Goal: Information Seeking & Learning: Learn about a topic

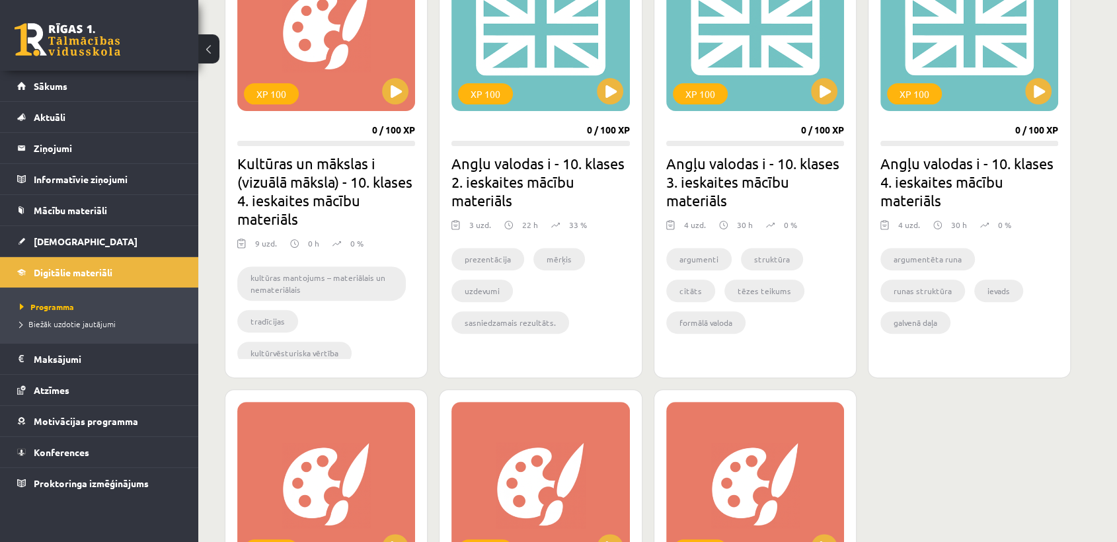
scroll to position [423, 0]
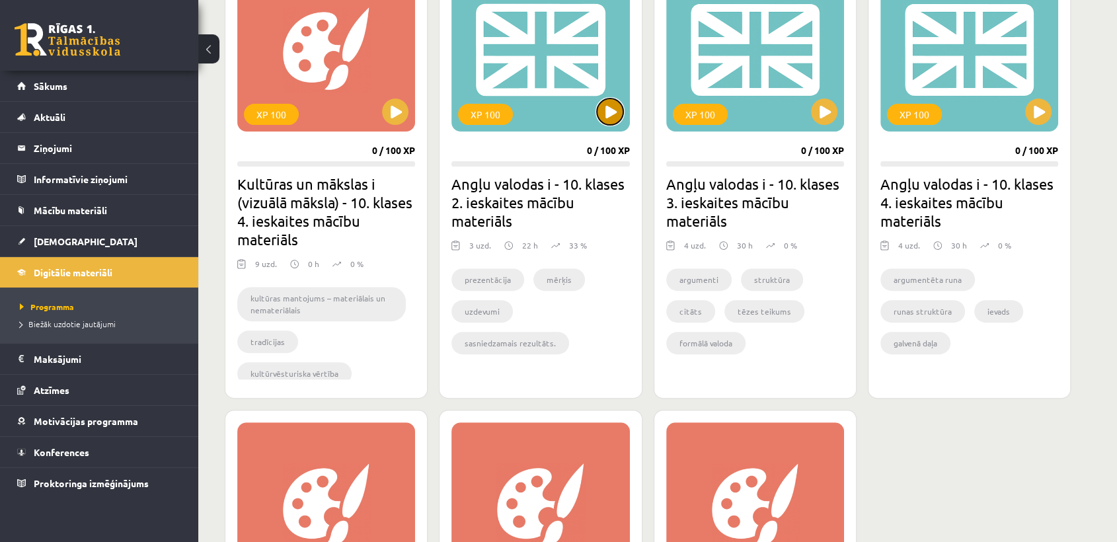
click at [606, 114] on button at bounding box center [610, 112] width 26 height 26
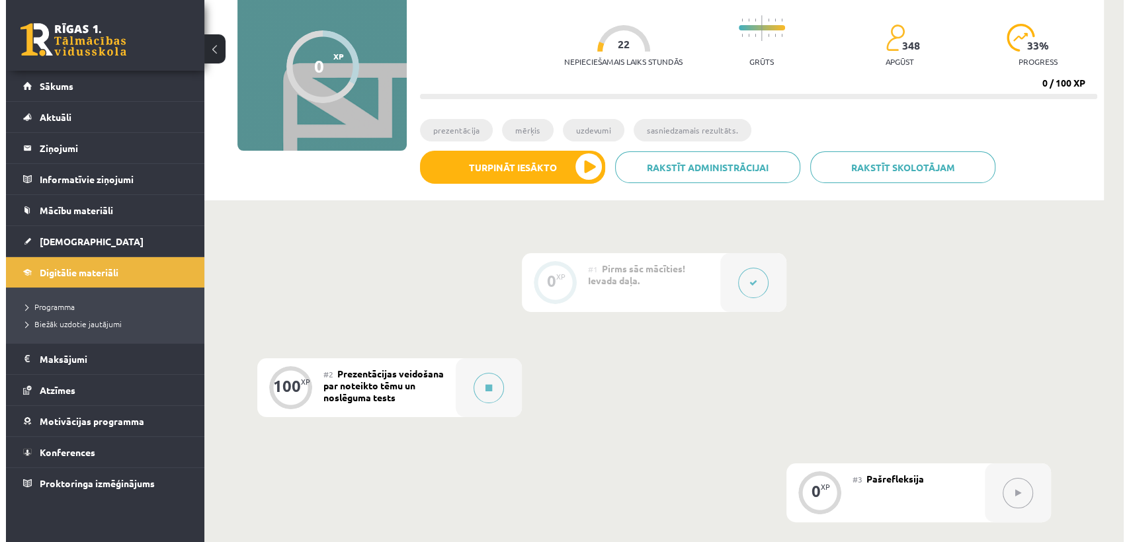
scroll to position [120, 0]
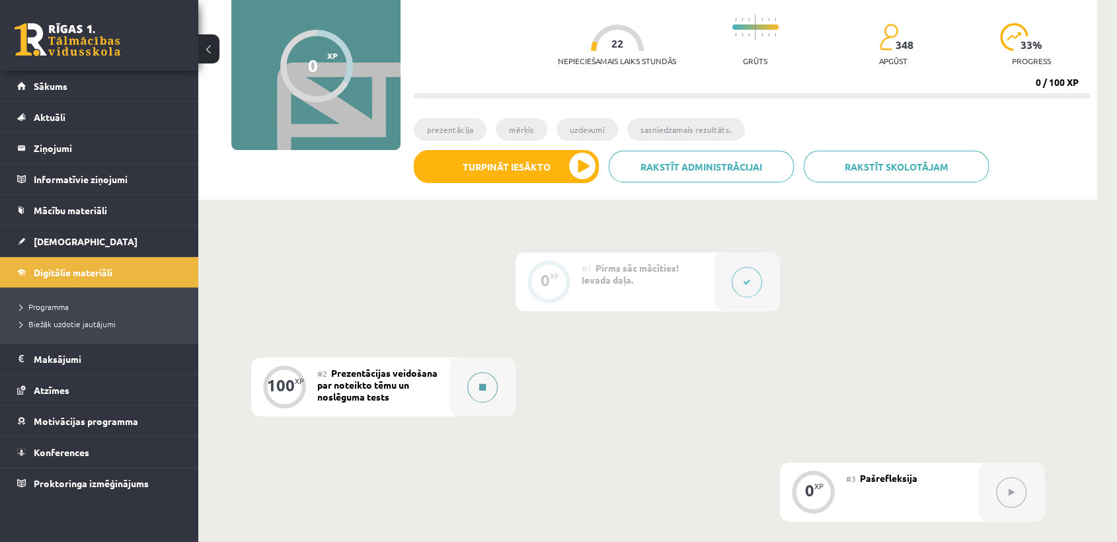
click at [487, 399] on button at bounding box center [482, 387] width 30 height 30
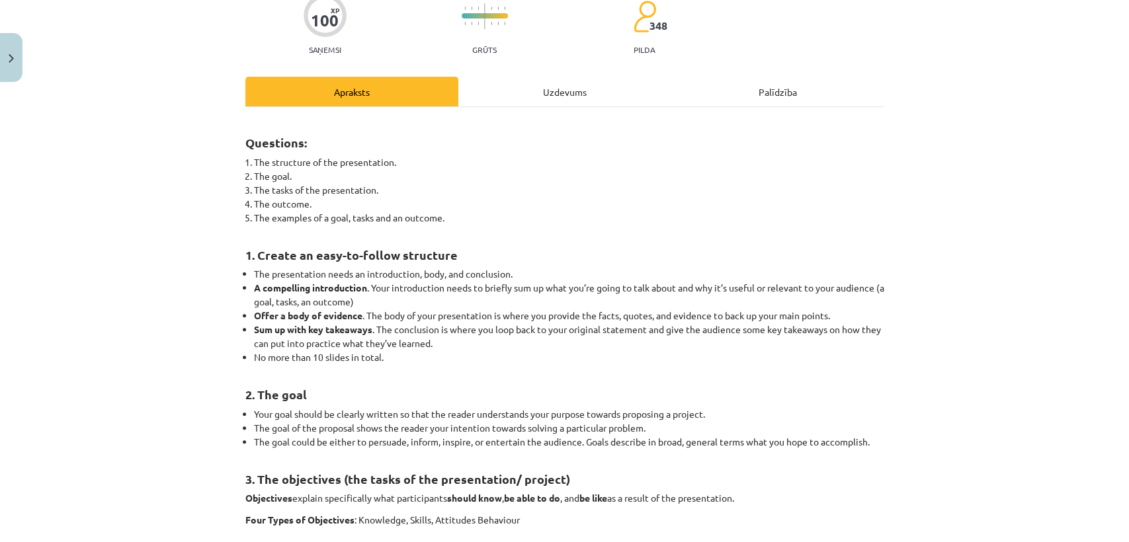
scroll to position [120, 0]
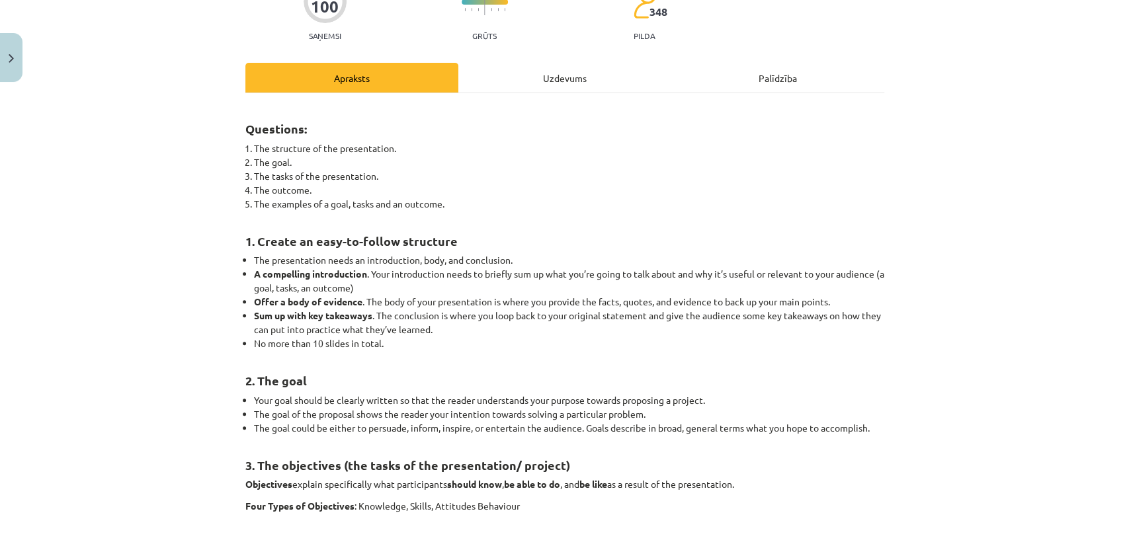
click at [556, 87] on div "Uzdevums" at bounding box center [564, 78] width 213 height 30
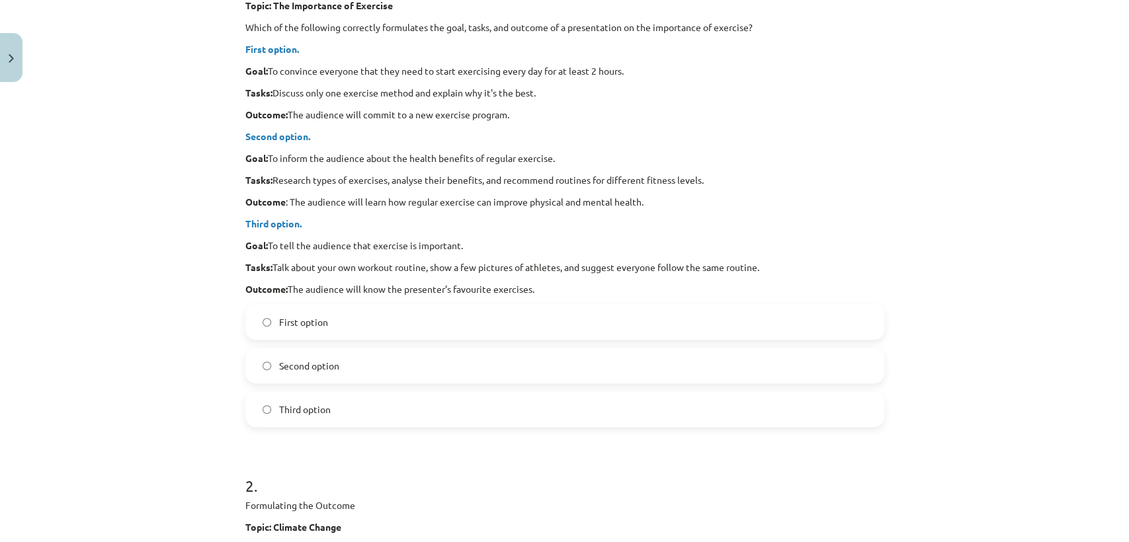
scroll to position [0, 0]
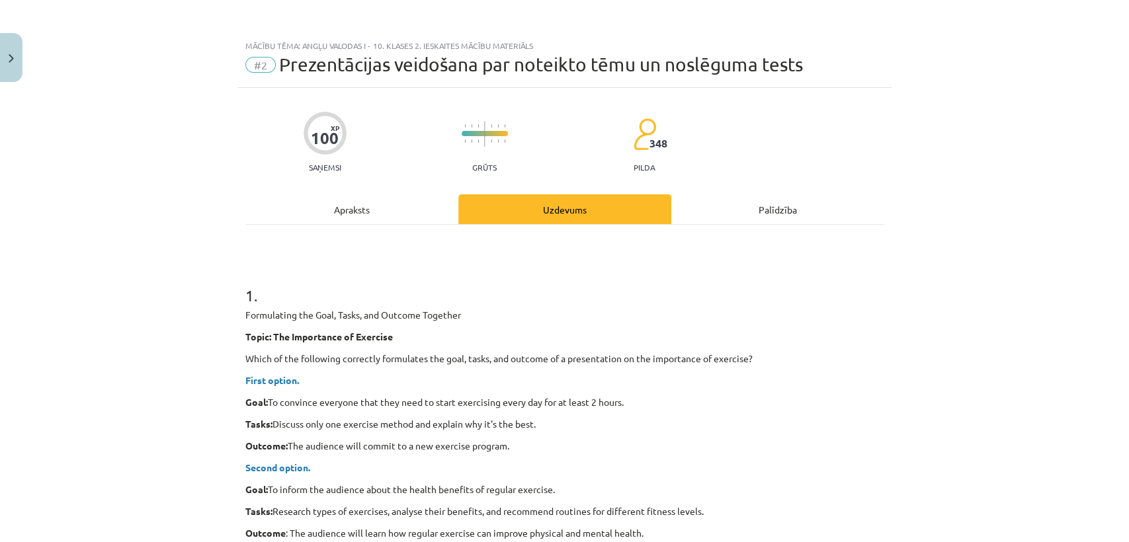
click at [351, 212] on div "Apraksts" at bounding box center [351, 209] width 213 height 30
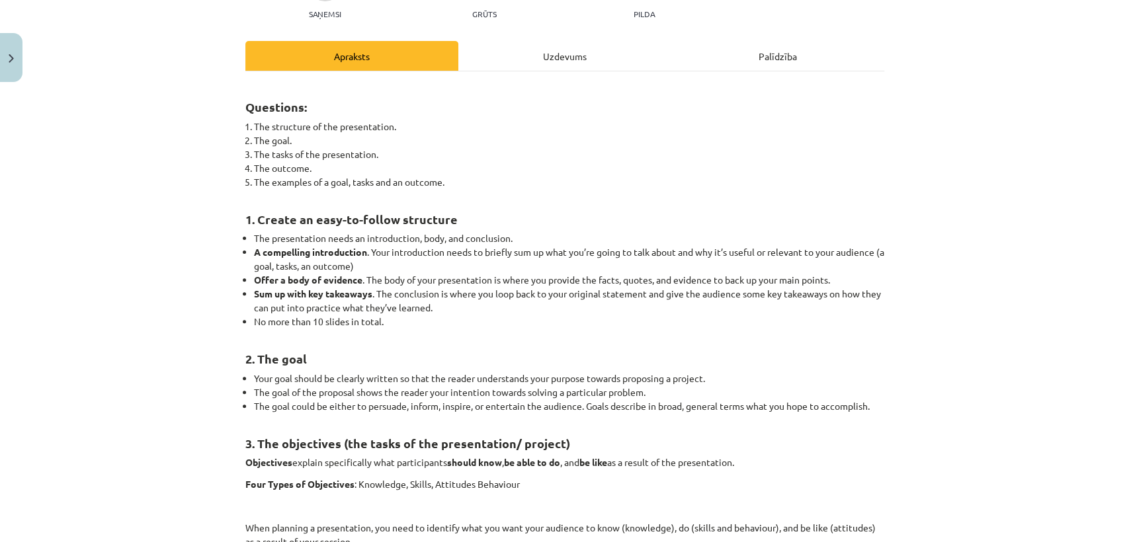
scroll to position [155, 0]
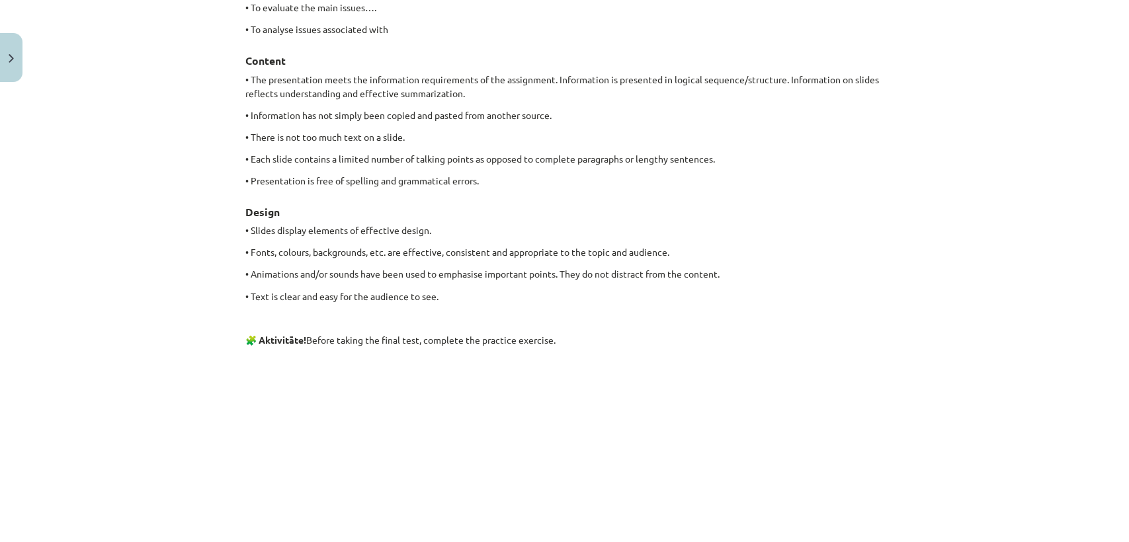
scroll to position [1400, 0]
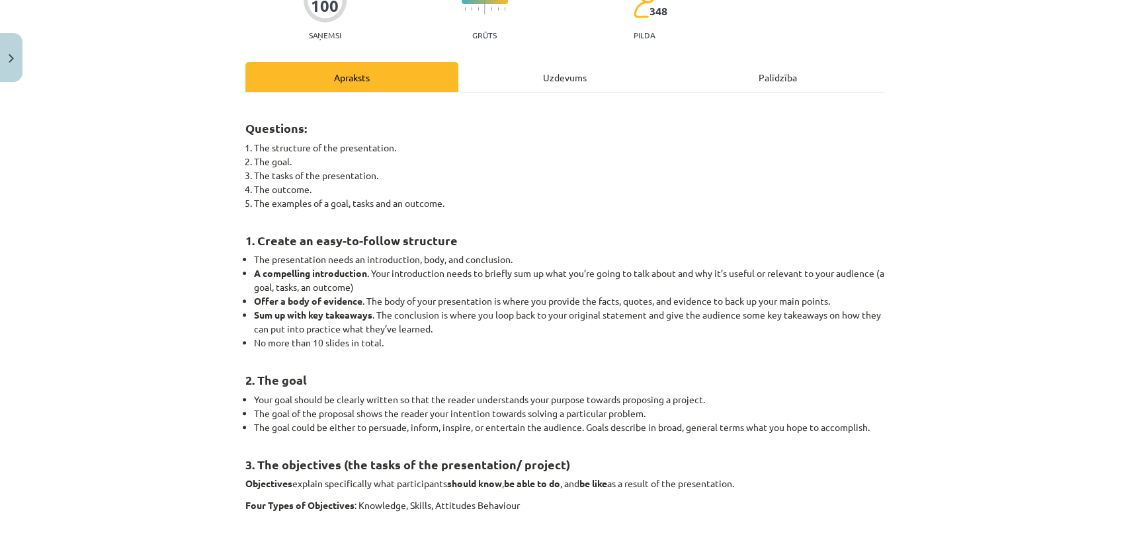
scroll to position [0, 0]
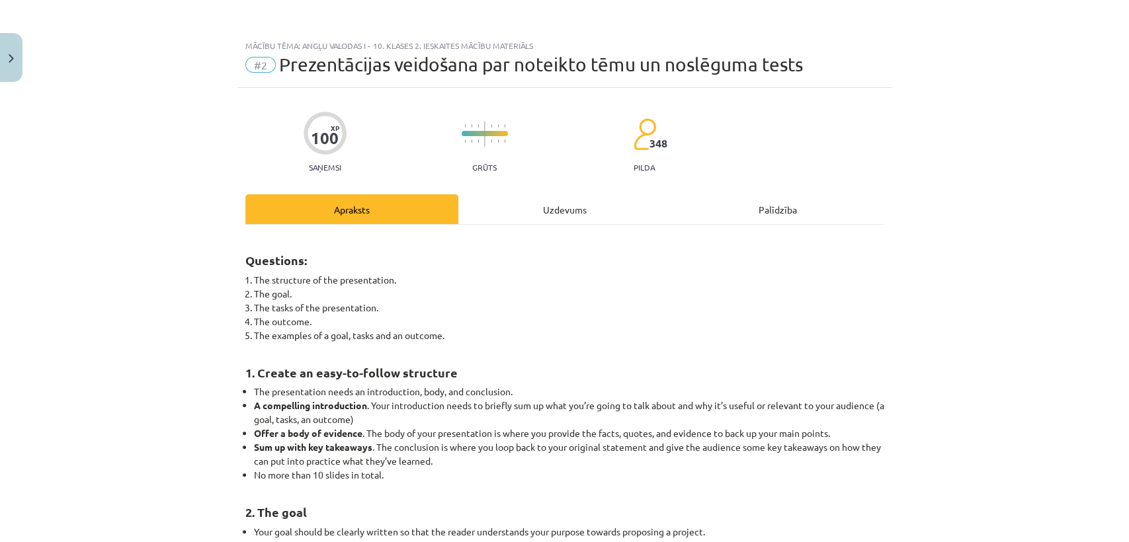
click at [572, 213] on div "Uzdevums" at bounding box center [564, 209] width 213 height 30
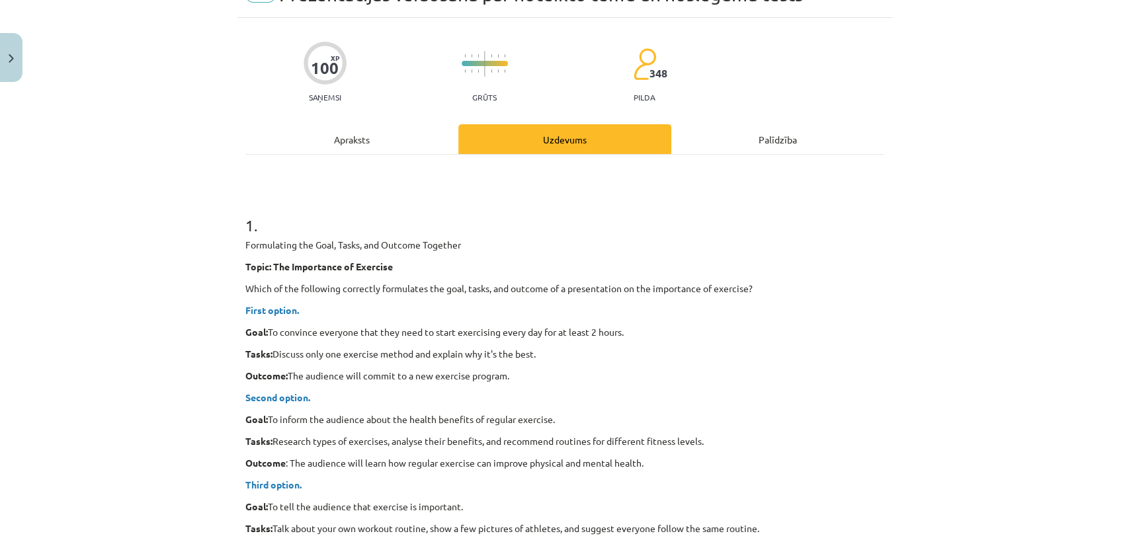
scroll to position [69, 0]
click at [274, 313] on strong "First option." at bounding box center [272, 311] width 54 height 12
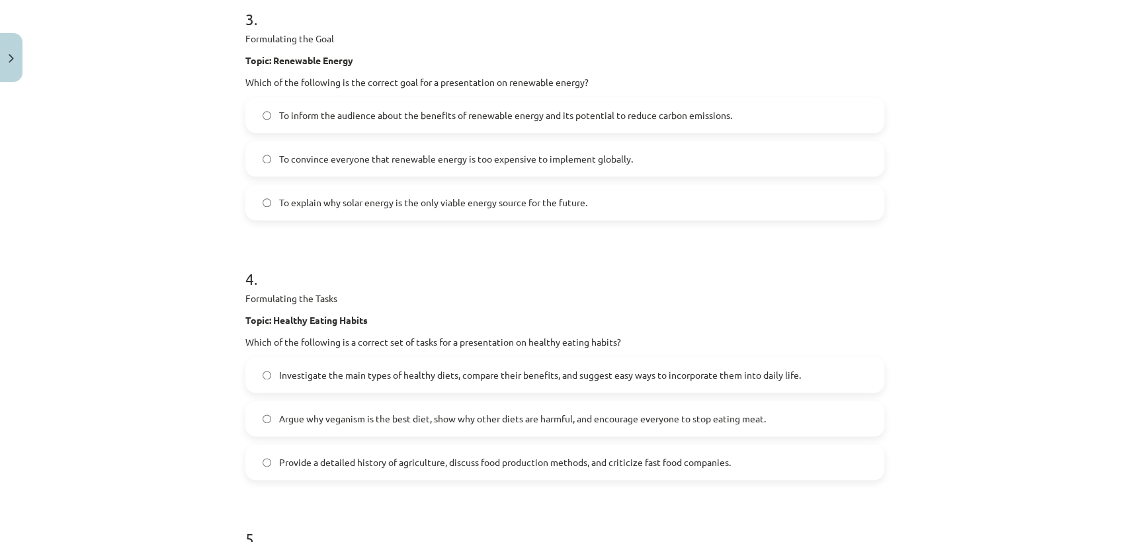
scroll to position [0, 0]
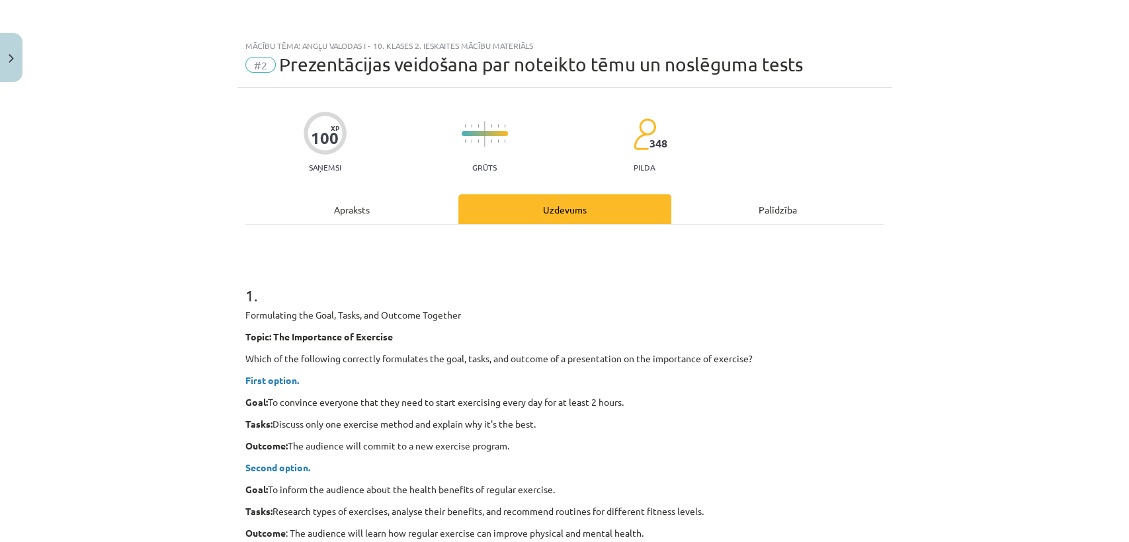
click at [358, 212] on div "Apraksts" at bounding box center [351, 209] width 213 height 30
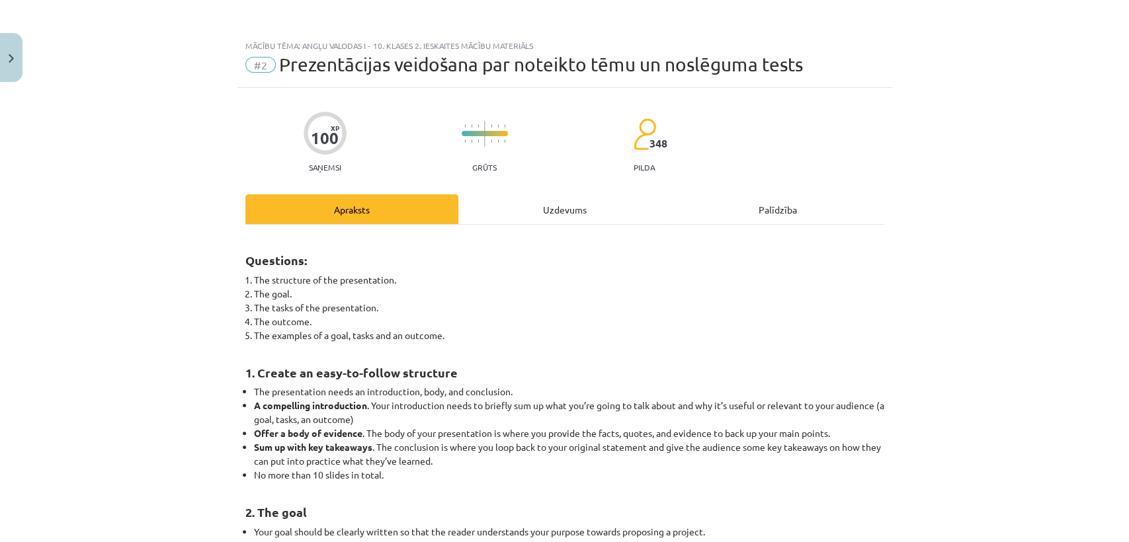
scroll to position [32, 0]
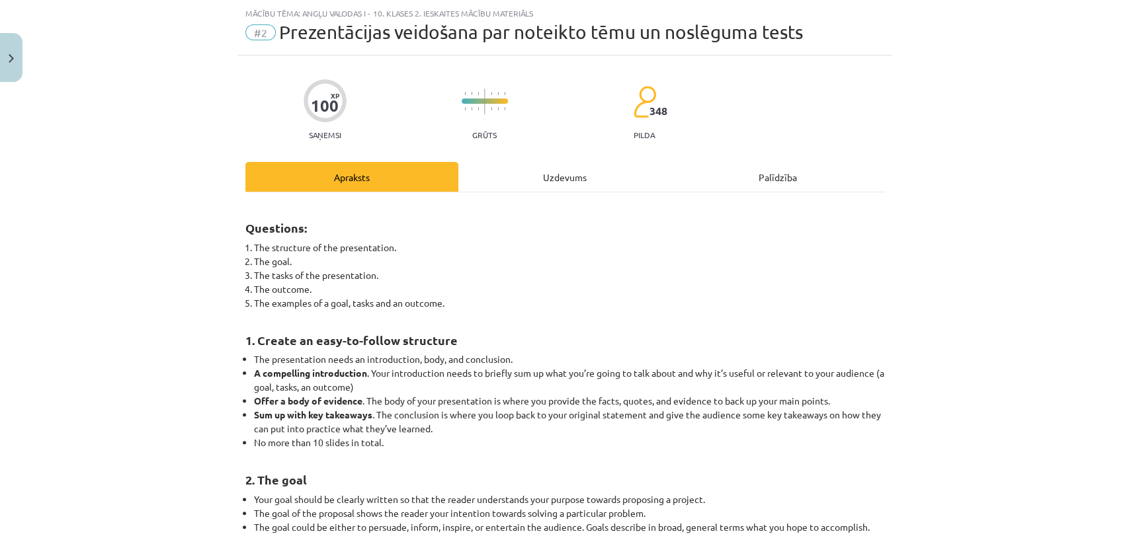
click at [358, 212] on h2 "Questions:" at bounding box center [564, 220] width 639 height 32
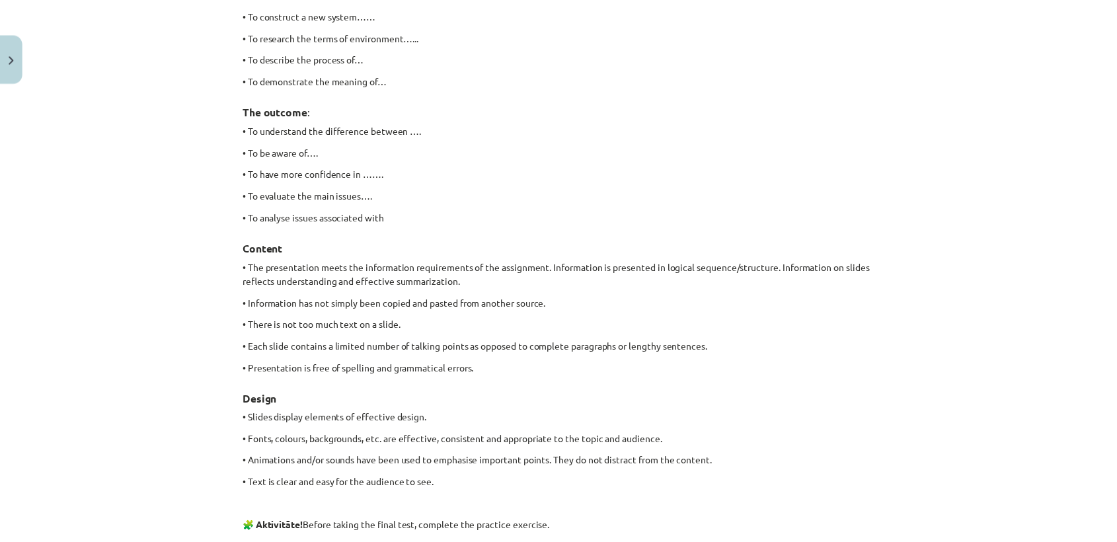
scroll to position [1128, 0]
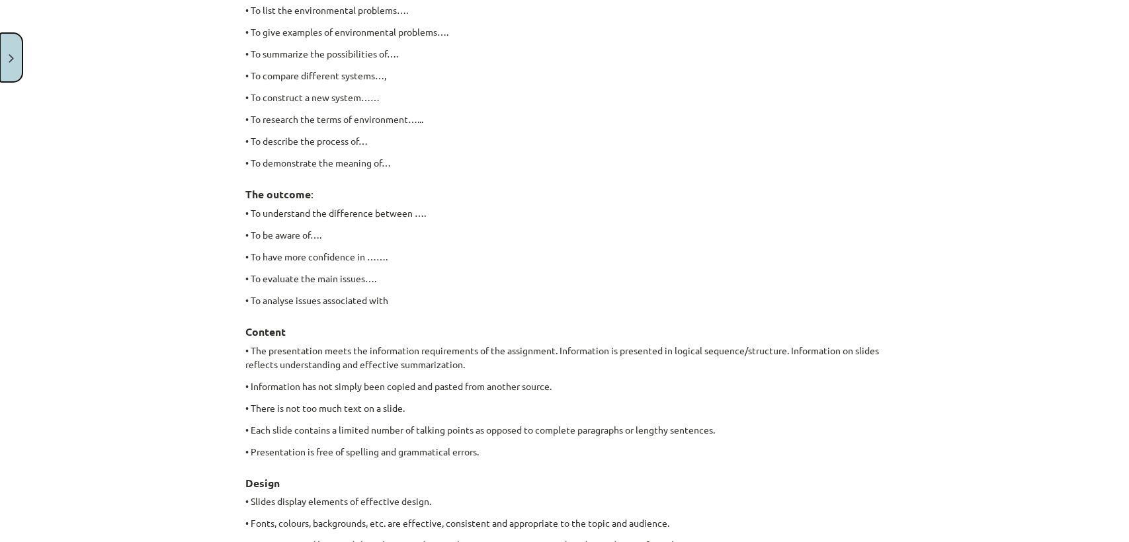
click at [15, 60] on button "Close" at bounding box center [11, 57] width 22 height 49
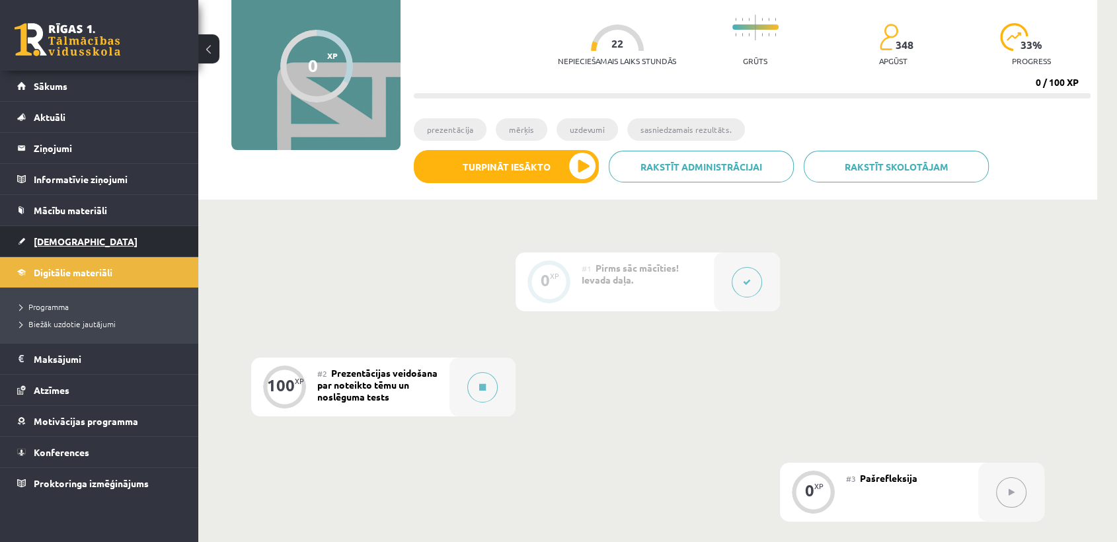
click at [138, 244] on link "[DEMOGRAPHIC_DATA]" at bounding box center [99, 241] width 165 height 30
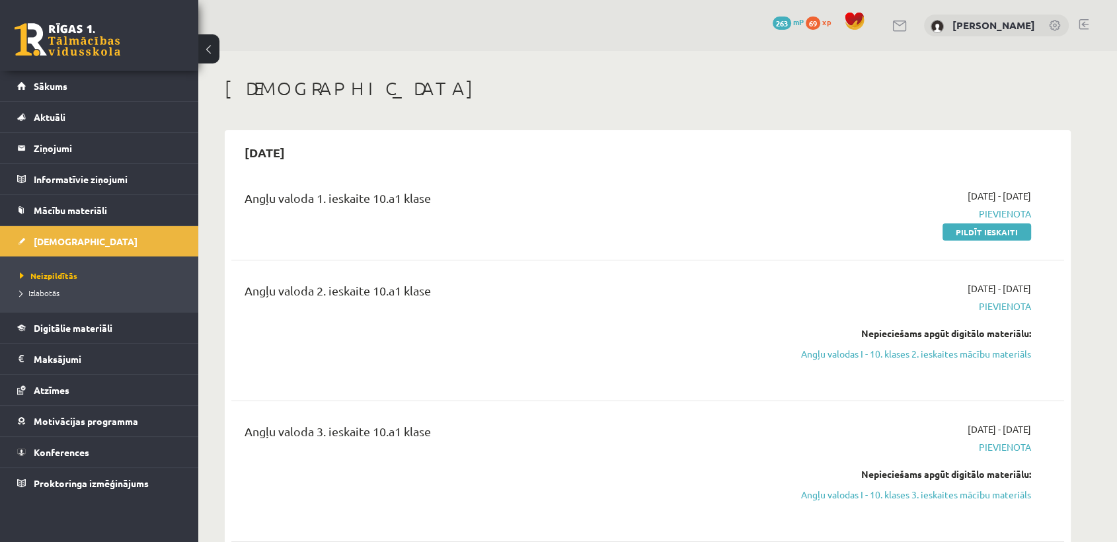
scroll to position [48, 0]
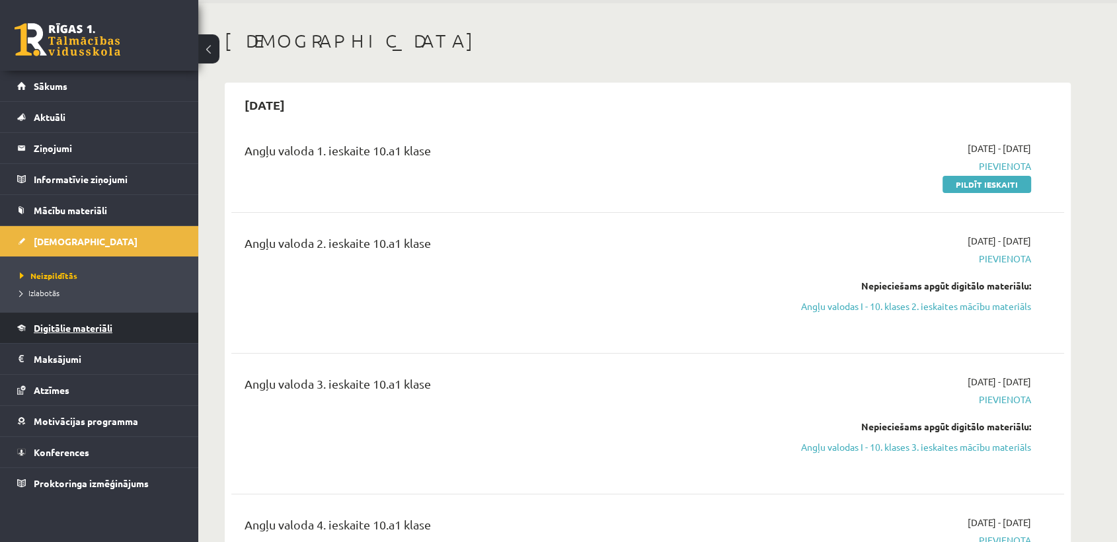
click at [79, 327] on span "Digitālie materiāli" at bounding box center [73, 328] width 79 height 12
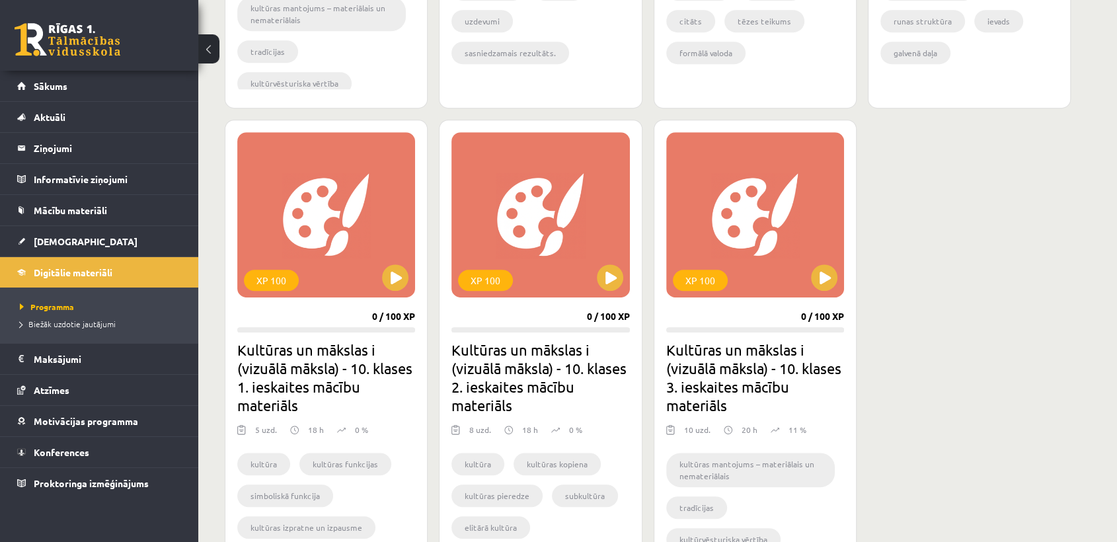
scroll to position [697, 0]
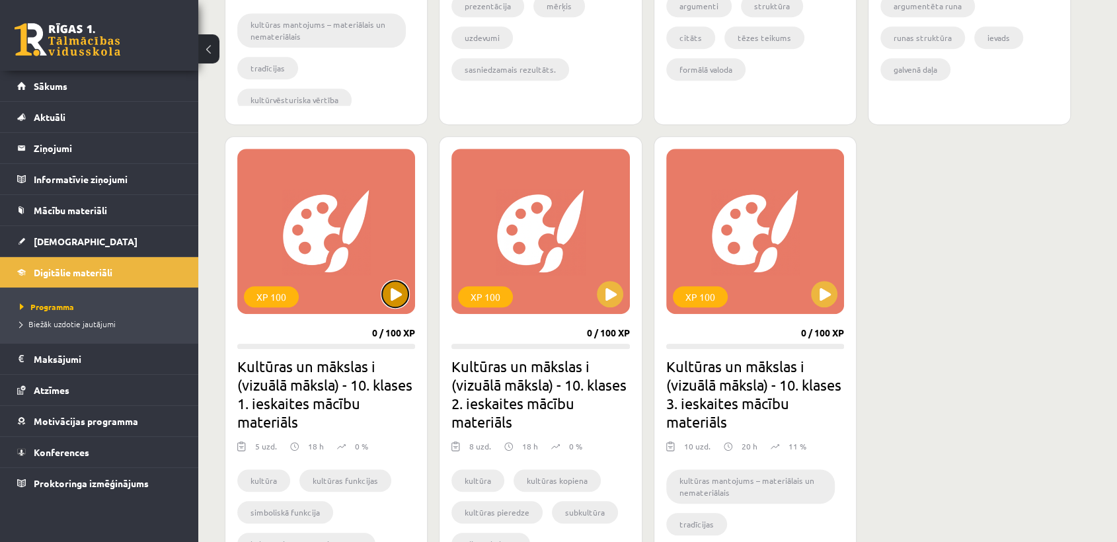
click at [402, 290] on button at bounding box center [395, 294] width 26 height 26
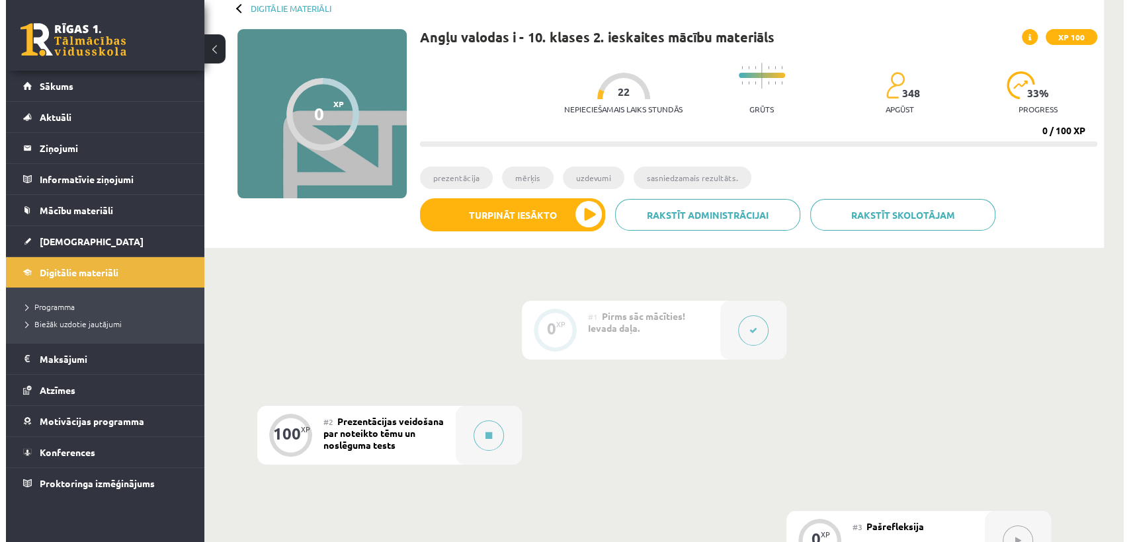
scroll to position [260, 0]
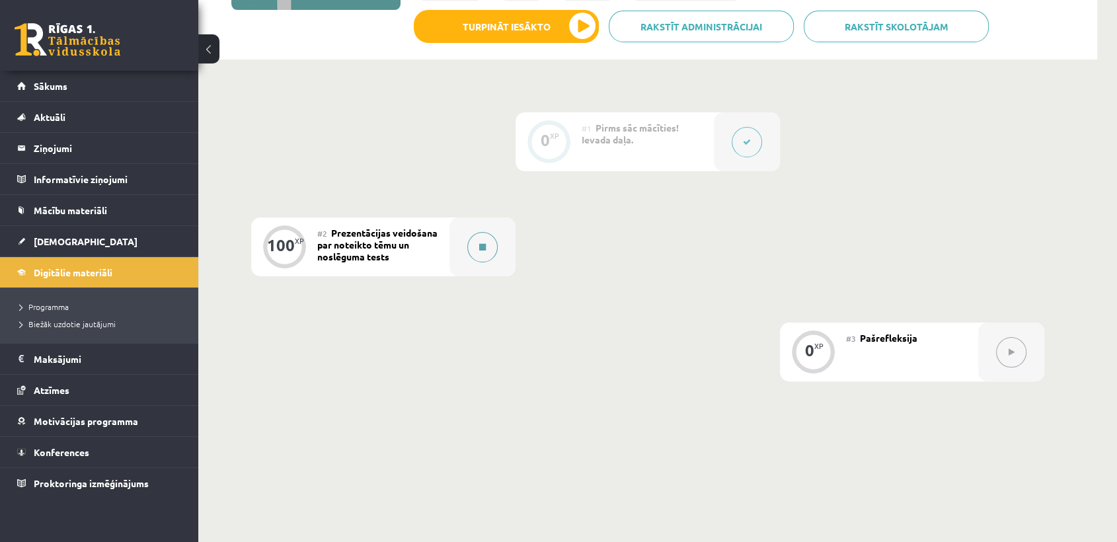
click at [483, 243] on icon at bounding box center [482, 247] width 7 height 8
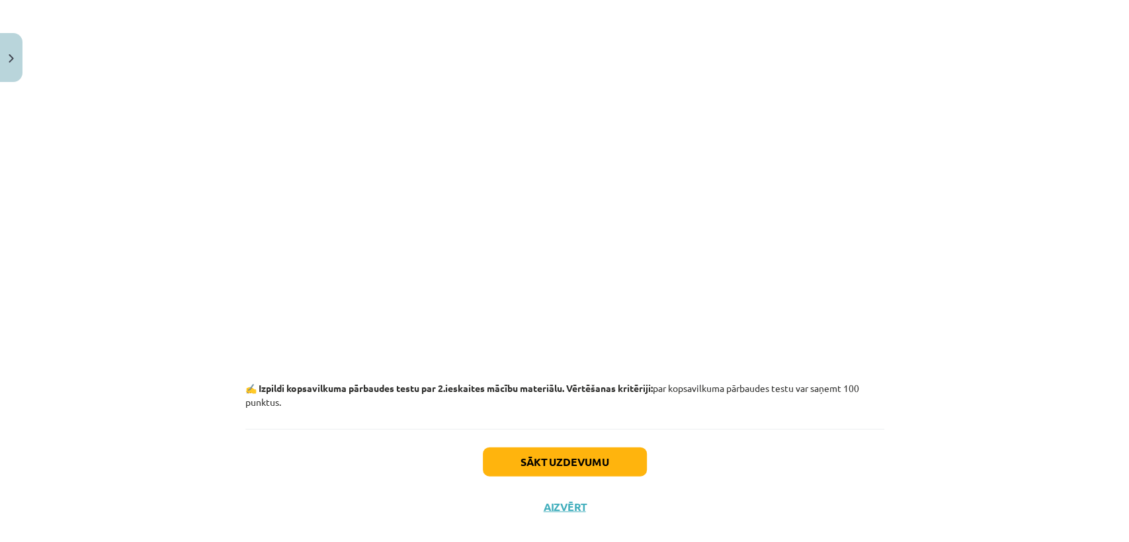
scroll to position [1750, 0]
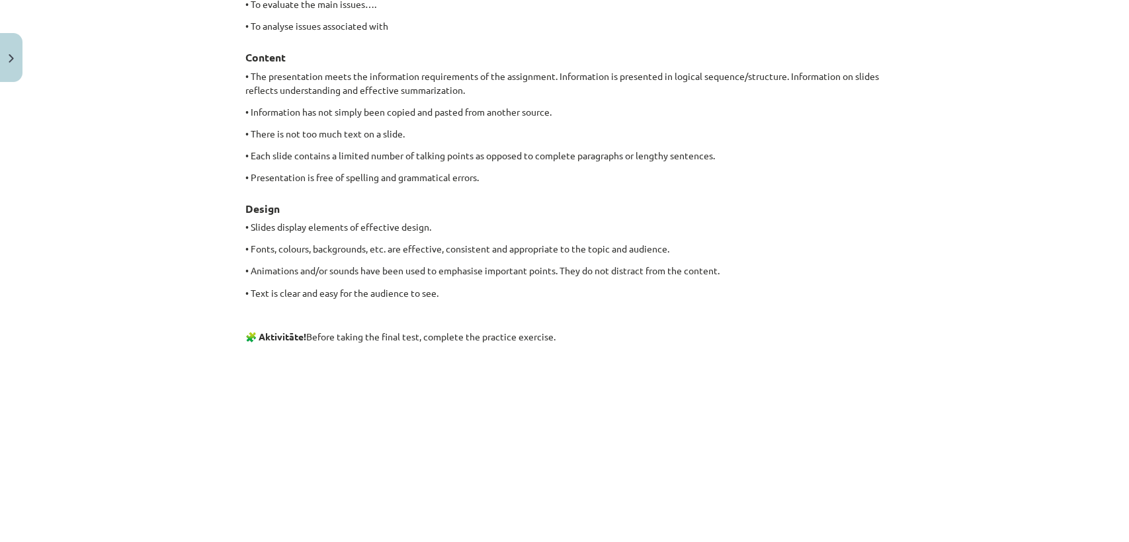
click at [546, 272] on p "• Animations and/or sounds have been used to emphasise important points. They d…" at bounding box center [564, 271] width 639 height 14
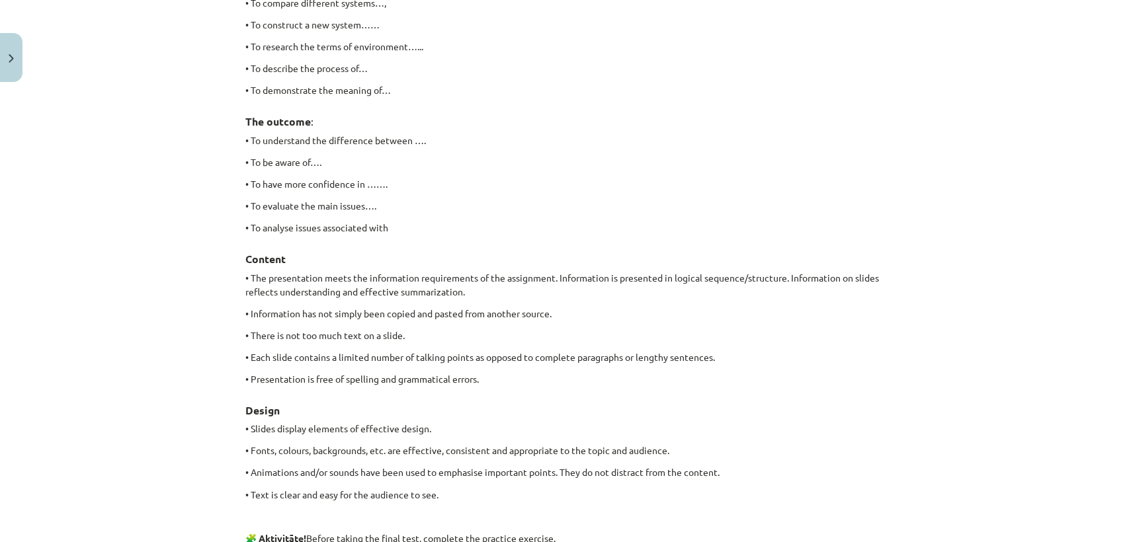
scroll to position [1240, 0]
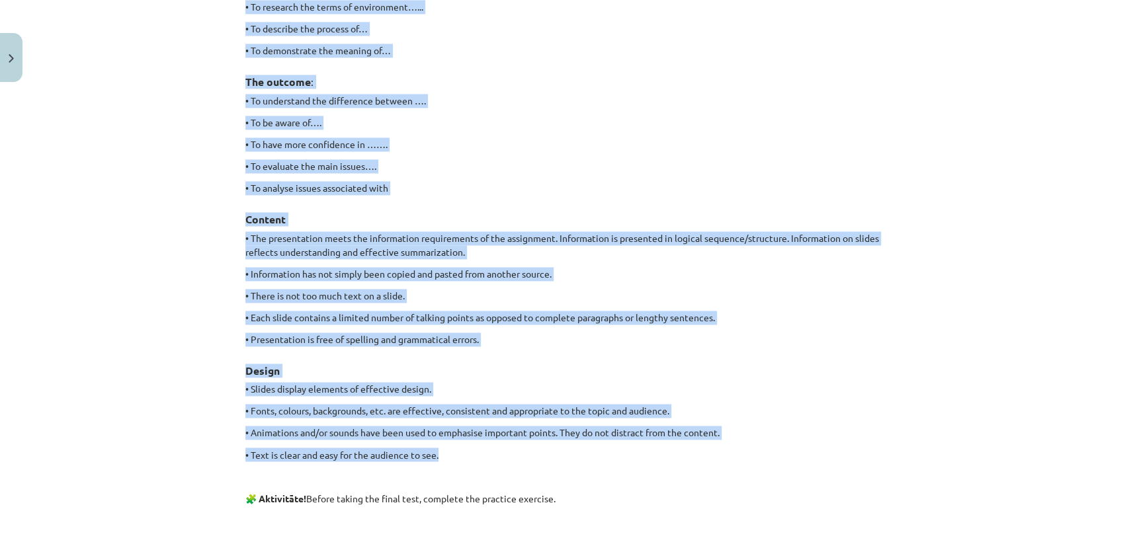
drag, startPoint x: 234, startPoint y: 245, endPoint x: 605, endPoint y: 451, distance: 424.1
copy div "Questions: The structure of the presentation. The goal. The tasks of the presen…"
click at [707, 203] on h3 "Content" at bounding box center [564, 215] width 639 height 24
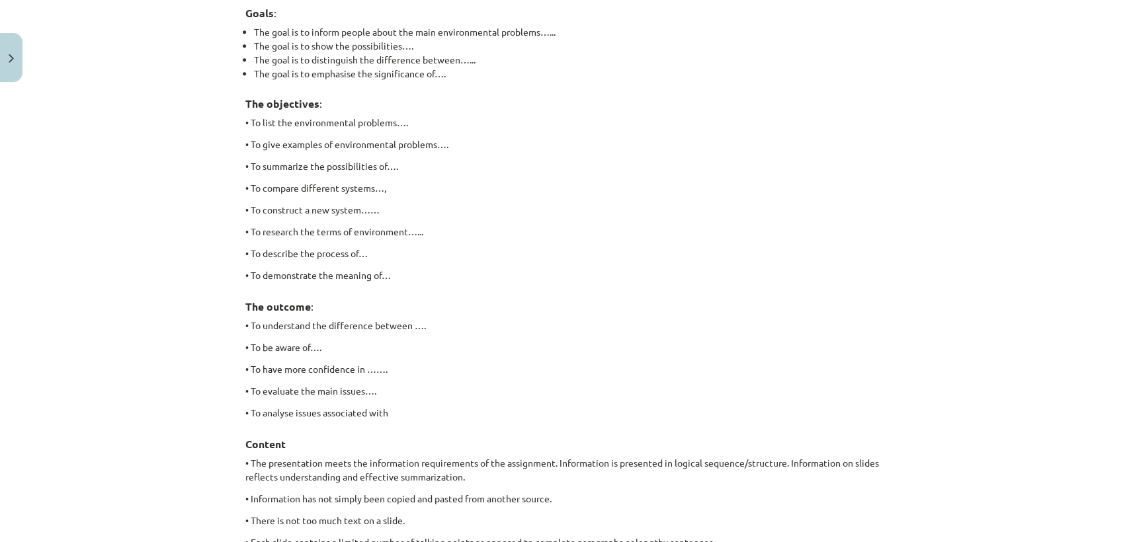
scroll to position [1019, 0]
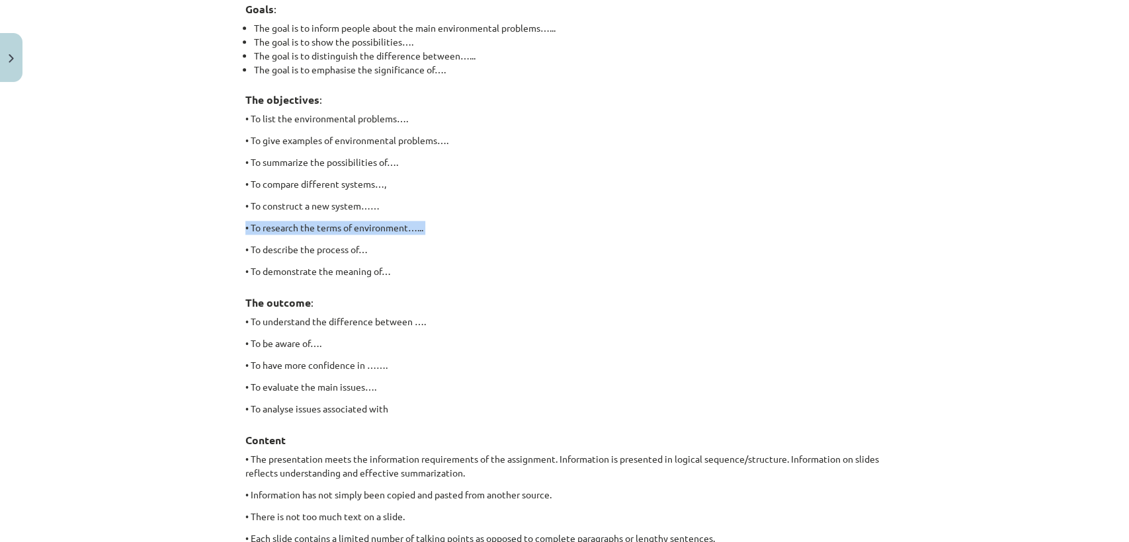
drag, startPoint x: 182, startPoint y: 243, endPoint x: 181, endPoint y: 112, distance: 130.9
click at [116, 208] on div "Mācību tēma: Angļu valodas i - 10. klases 2. ieskaites mācību materiāls #2 Prez…" at bounding box center [564, 271] width 1129 height 542
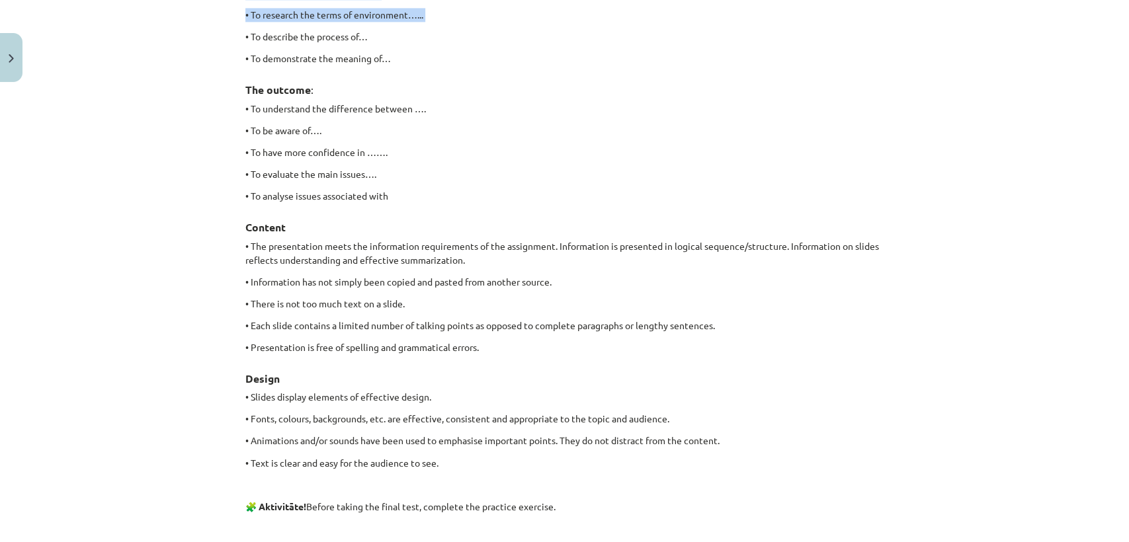
scroll to position [1234, 0]
click at [132, 181] on div "Mācību tēma: Angļu valodas i - 10. klases 2. ieskaites mācību materiāls #2 Prez…" at bounding box center [564, 271] width 1129 height 542
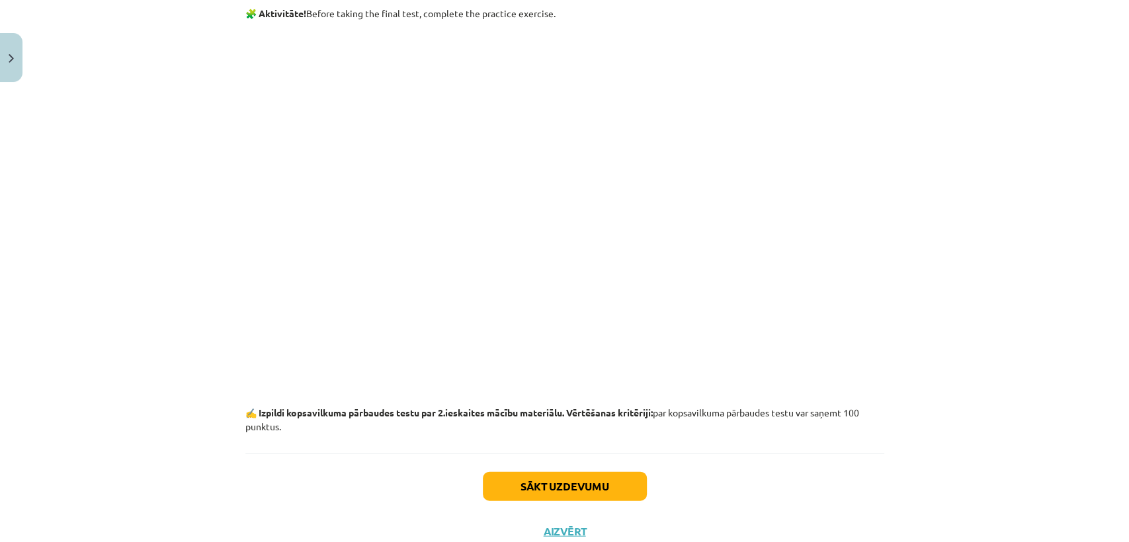
scroll to position [1767, 0]
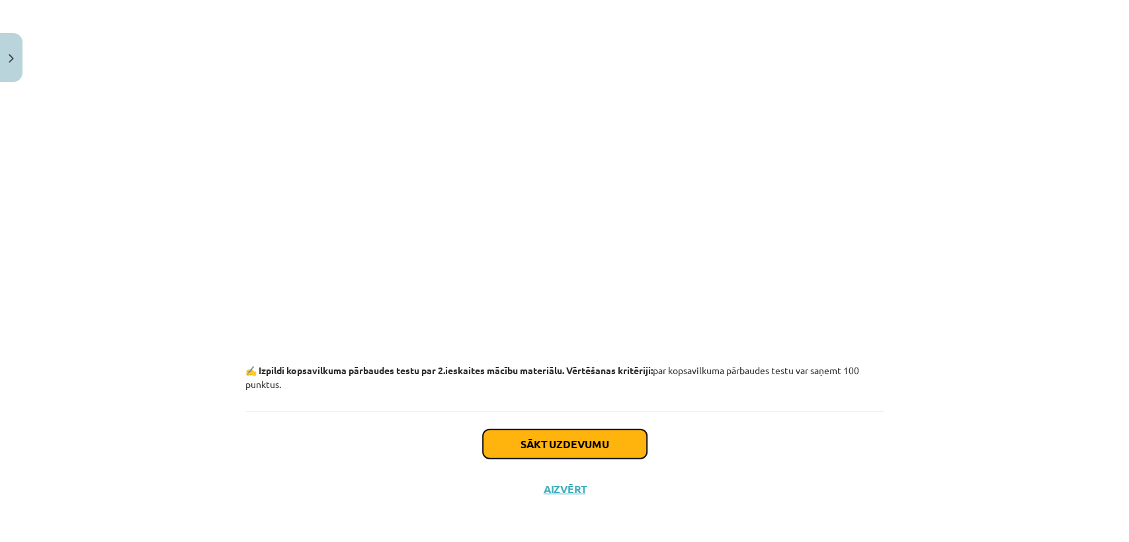
click at [506, 446] on button "Sākt uzdevumu" at bounding box center [565, 444] width 164 height 29
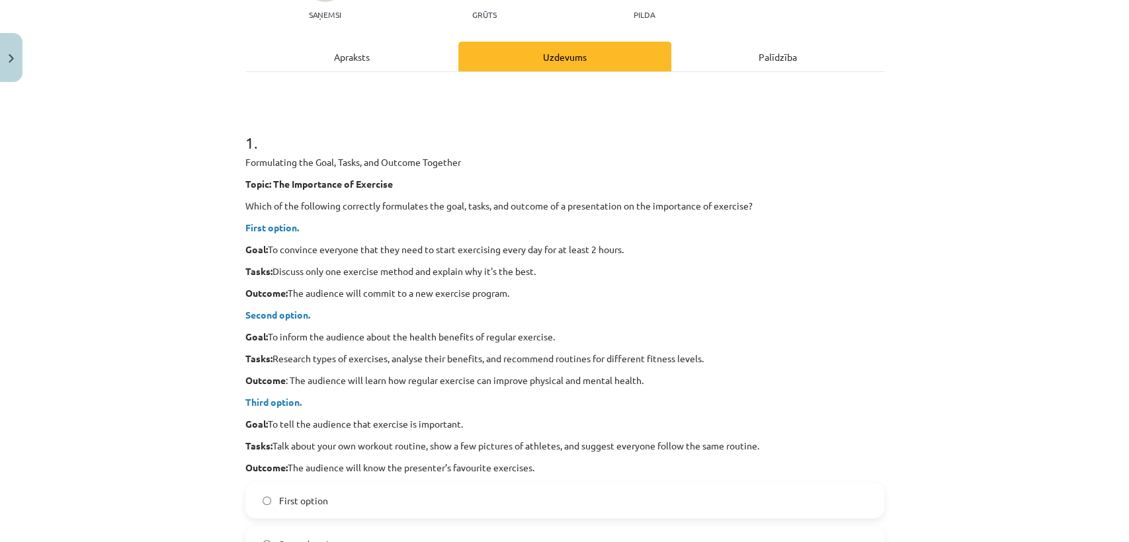
scroll to position [153, 0]
click at [274, 218] on div "Formulating the Goal, Tasks, and Outcome Together Topic: The Importance of Exer…" at bounding box center [564, 314] width 639 height 319
click at [256, 229] on strong "First option." at bounding box center [272, 227] width 54 height 12
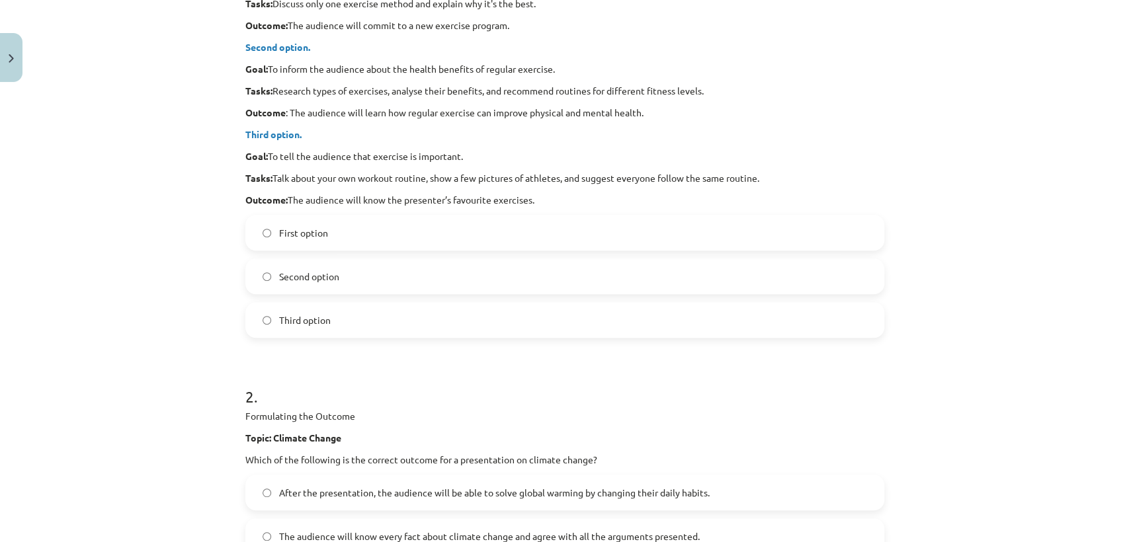
scroll to position [420, 0]
click at [518, 296] on div "First option Second option Third option" at bounding box center [564, 277] width 639 height 123
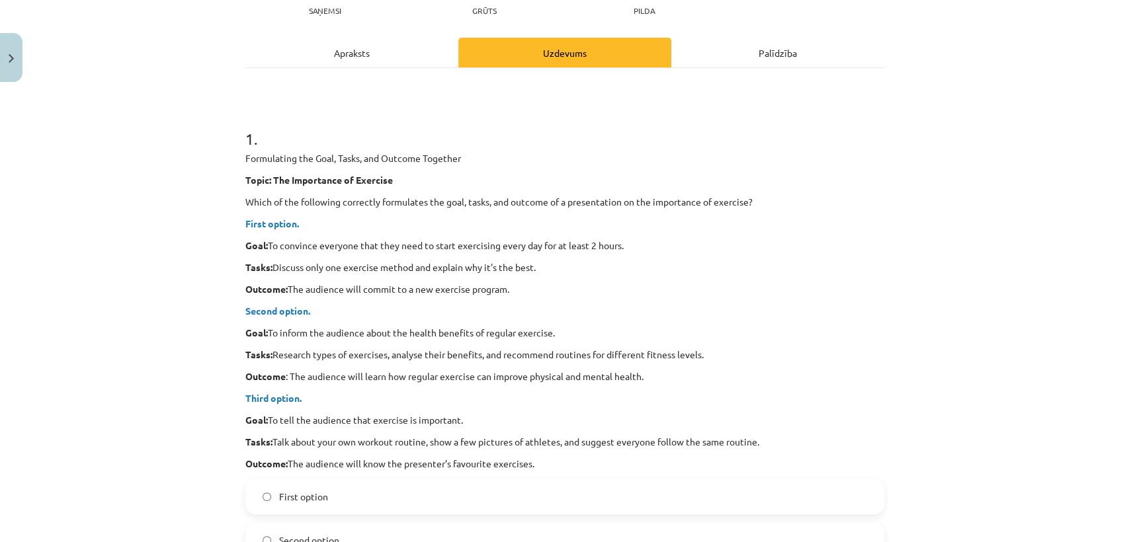
scroll to position [155, 0]
